Goal: Task Accomplishment & Management: Manage account settings

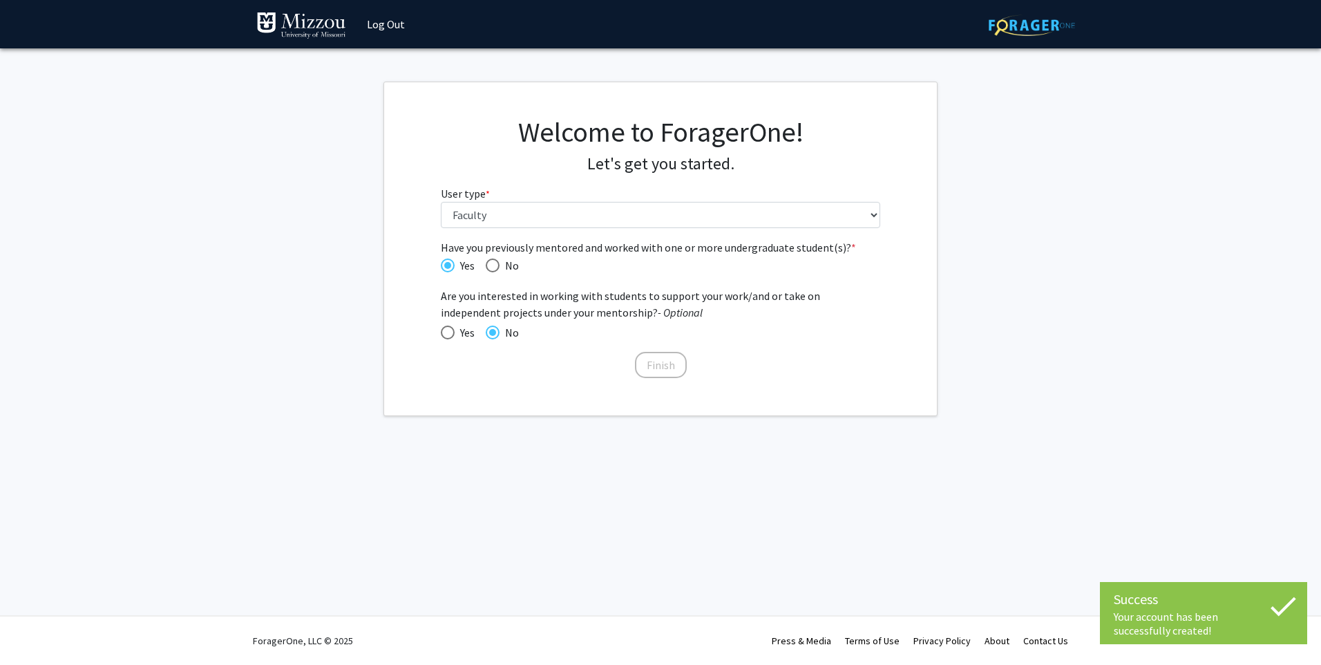
select select "5: faculty"
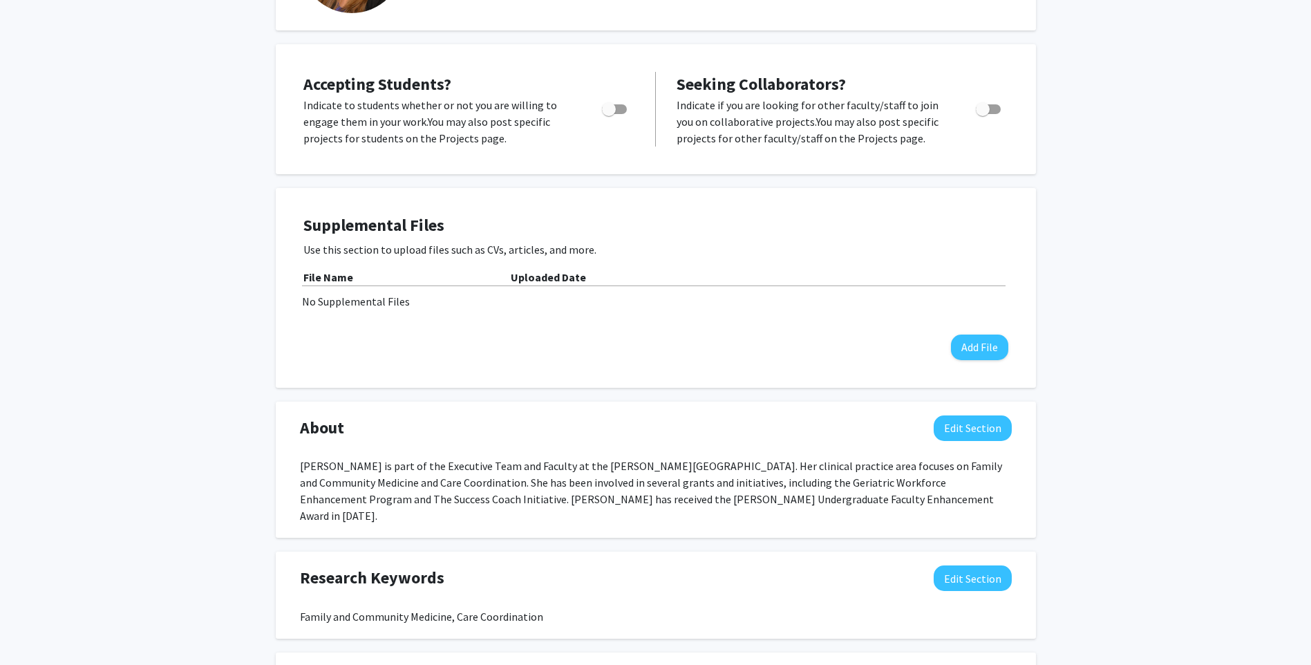
scroll to position [44, 0]
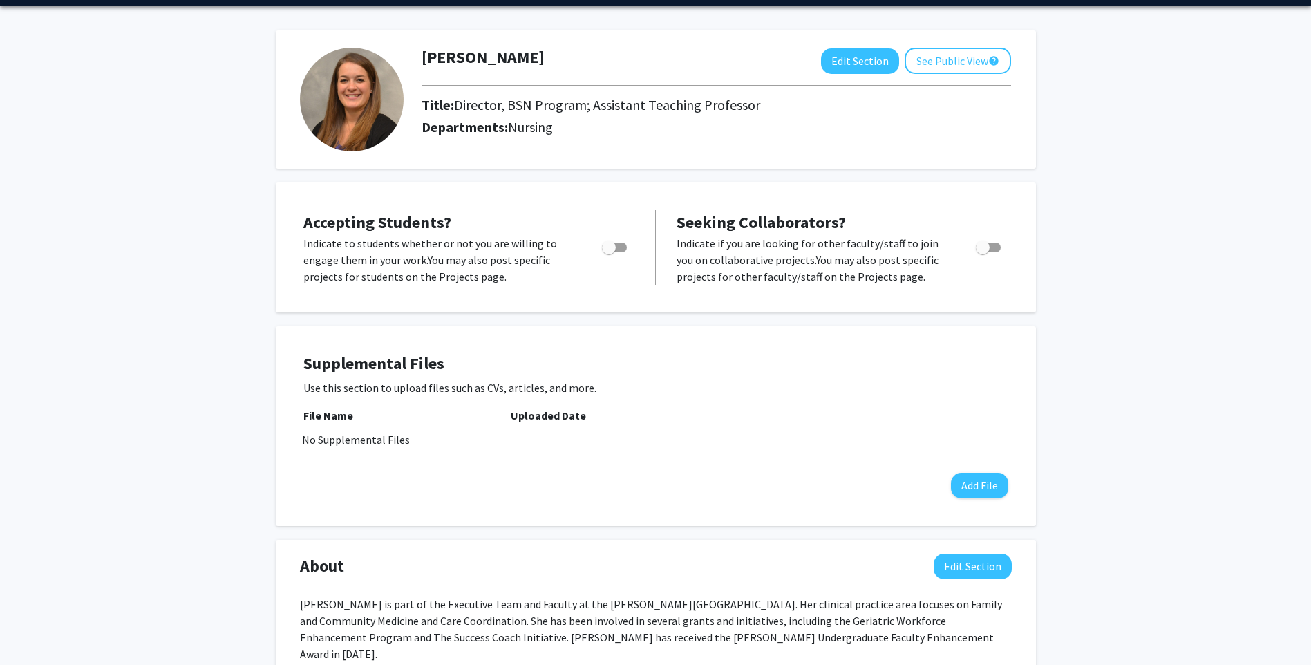
click at [607, 245] on span "Toggle" at bounding box center [609, 247] width 14 height 14
click at [608, 252] on input "Would you like to permit student requests?" at bounding box center [608, 252] width 1 height 1
checkbox input "true"
click at [988, 250] on span "Toggle" at bounding box center [983, 247] width 14 height 14
click at [983, 252] on input "Toggle" at bounding box center [982, 252] width 1 height 1
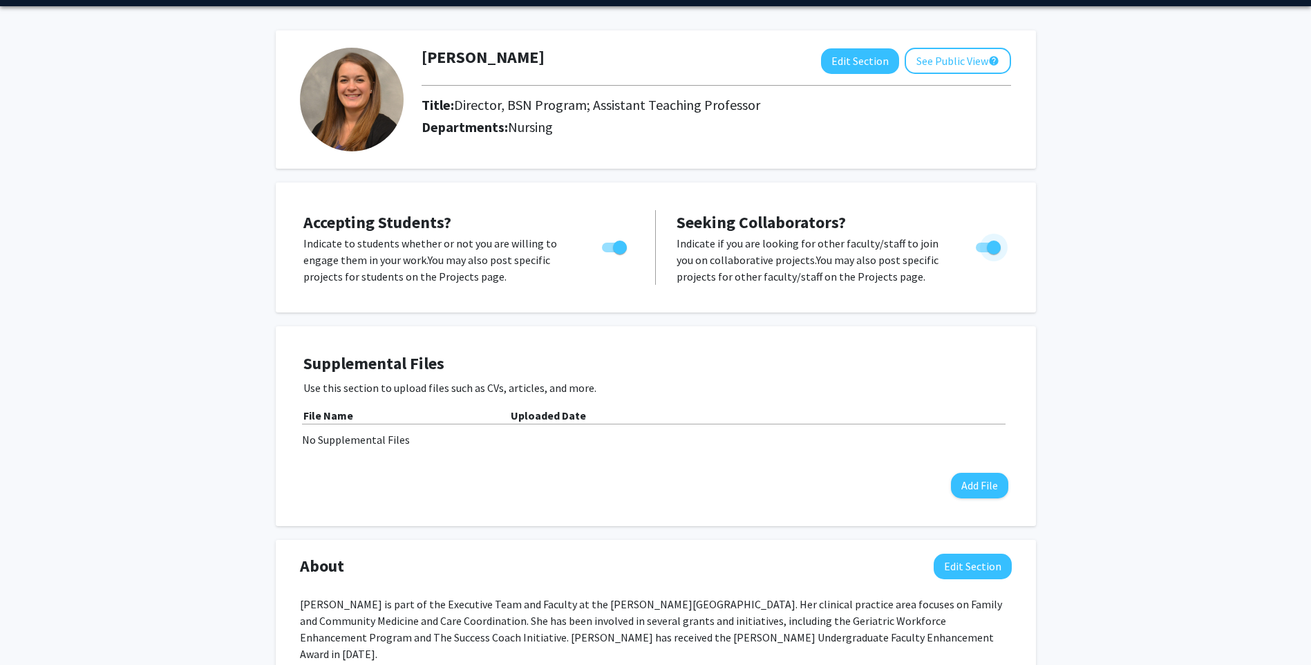
click at [983, 251] on span "Toggle" at bounding box center [988, 248] width 25 height 10
click at [983, 252] on input "Toggle" at bounding box center [982, 252] width 1 height 1
checkbox input "false"
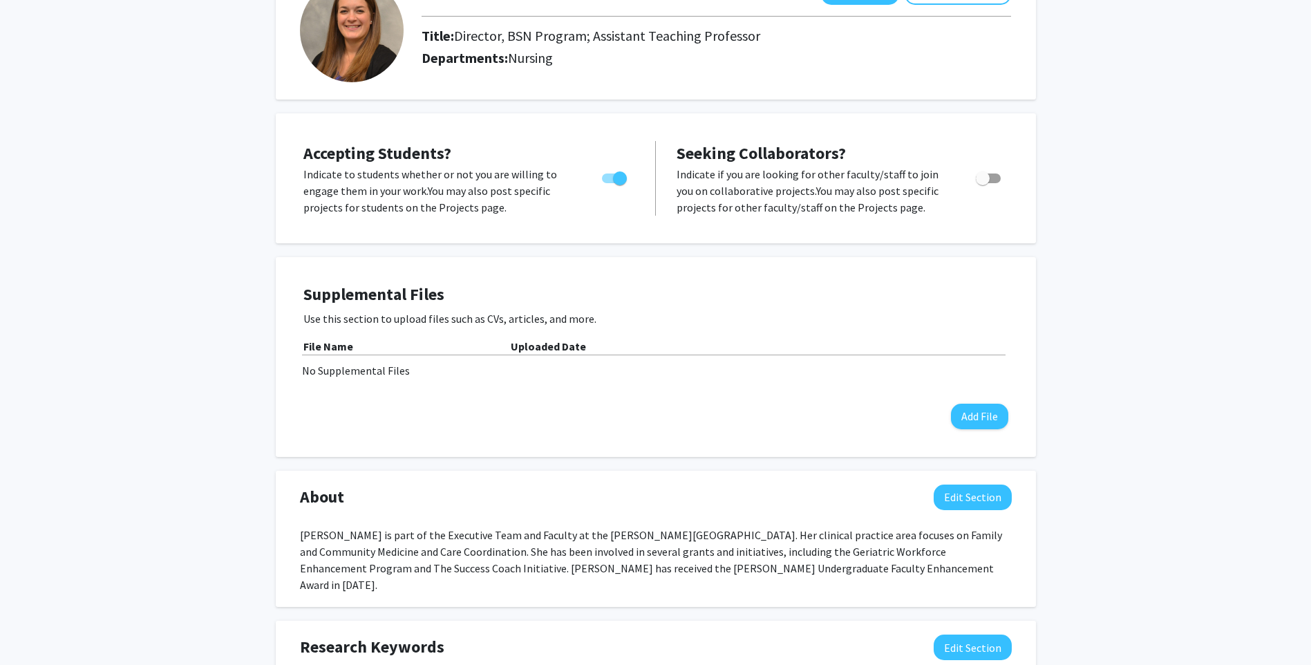
scroll to position [0, 0]
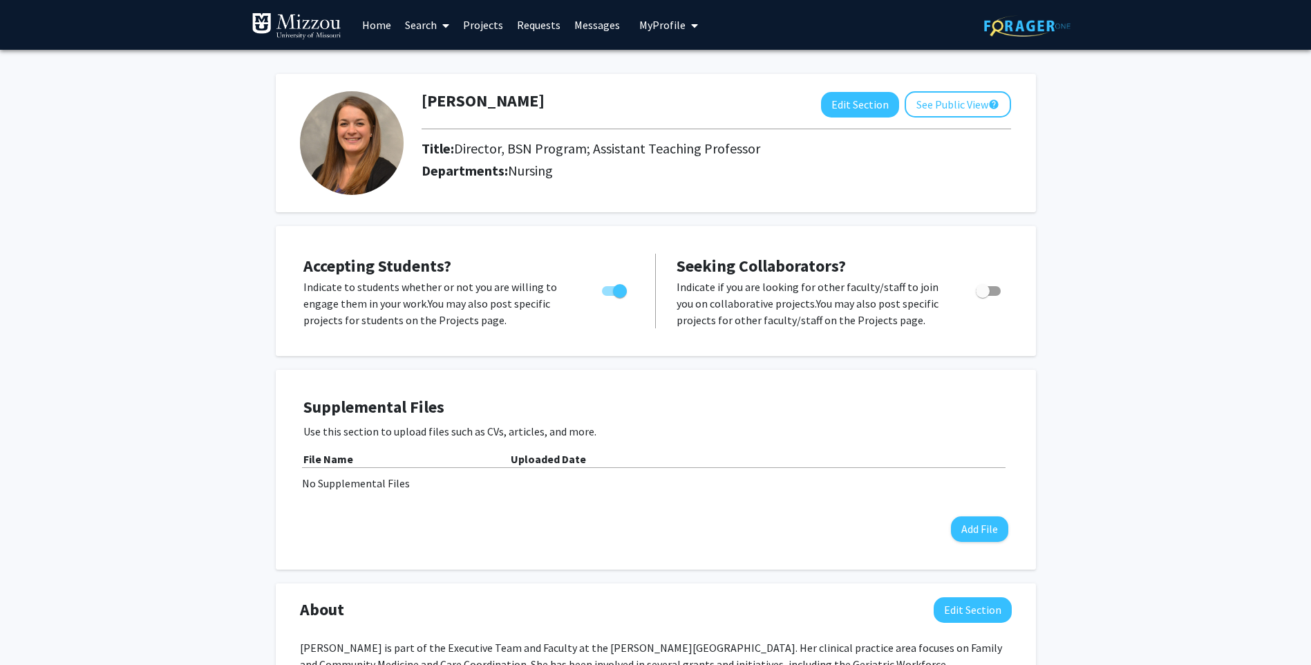
click at [691, 30] on icon "My profile dropdown to access profile and logout" at bounding box center [694, 25] width 7 height 11
click at [674, 124] on link "Log Out" at bounding box center [711, 127] width 124 height 17
